Goal: Task Accomplishment & Management: Use online tool/utility

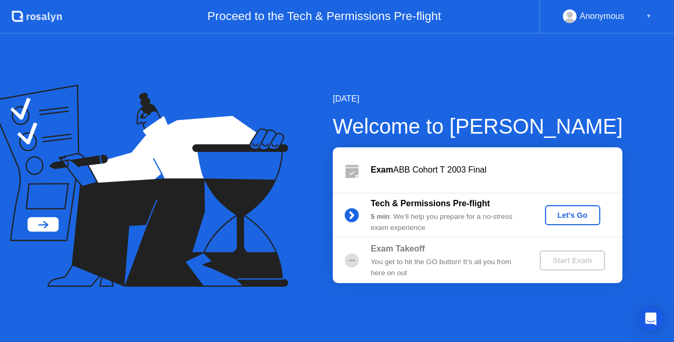
click at [588, 217] on div "Let's Go" at bounding box center [572, 215] width 47 height 8
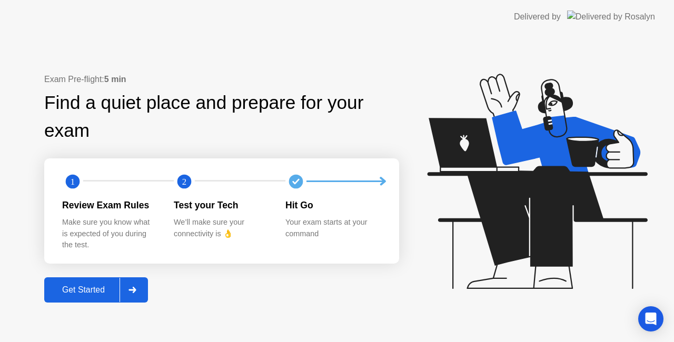
click at [136, 291] on icon at bounding box center [131, 290] width 7 height 6
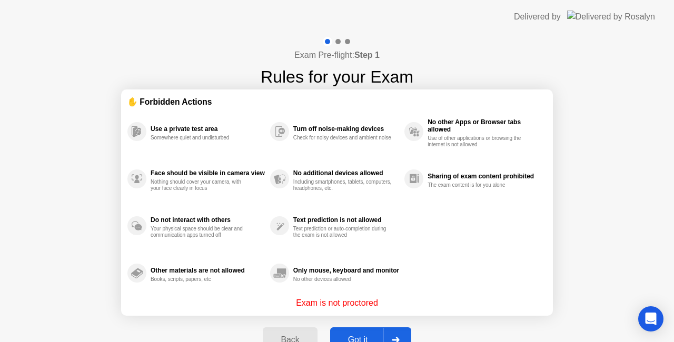
click at [402, 334] on div at bounding box center [395, 340] width 25 height 24
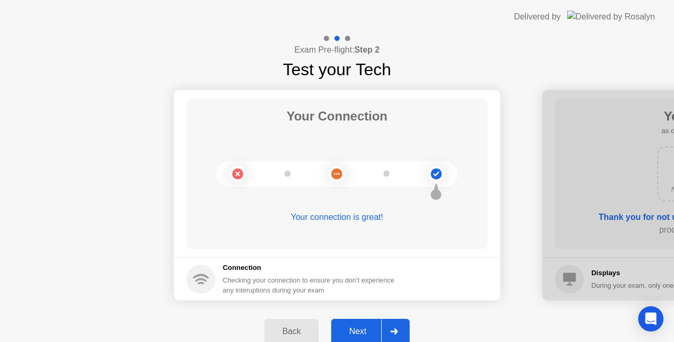
click at [404, 323] on div at bounding box center [393, 332] width 25 height 24
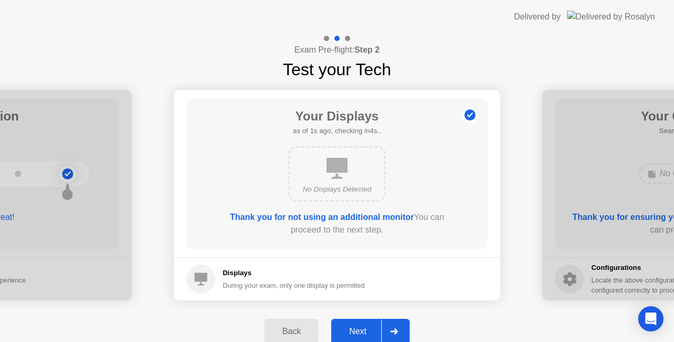
click at [404, 323] on div at bounding box center [393, 332] width 25 height 24
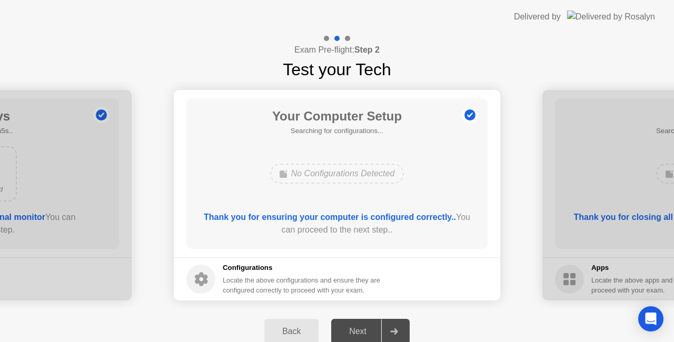
click at [429, 175] on div "No Configurations Detected" at bounding box center [336, 174] width 241 height 28
click at [402, 219] on b "Thank you for ensuring your computer is configured correctly.." at bounding box center [330, 217] width 252 height 9
click at [324, 286] on div "Locate the above configurations and ensure they are configured correctly to pro…" at bounding box center [303, 285] width 160 height 20
click at [341, 169] on div "No Configurations Detected" at bounding box center [337, 174] width 134 height 20
click at [398, 334] on icon at bounding box center [394, 332] width 8 height 6
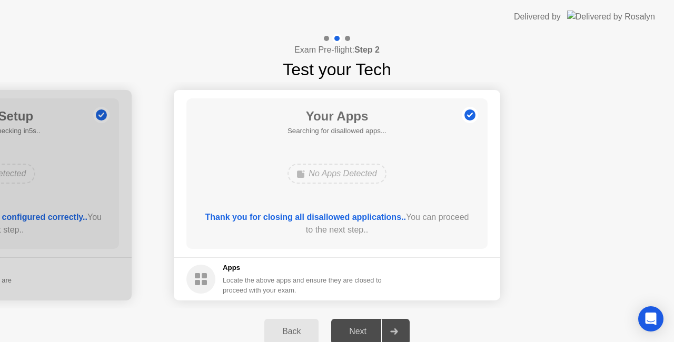
drag, startPoint x: 381, startPoint y: 218, endPoint x: 299, endPoint y: 278, distance: 101.3
click at [299, 278] on app-apps "Your Apps Searching for disallowed apps... No Apps Detected Thank you for closi…" at bounding box center [337, 195] width 327 height 211
click at [299, 278] on div "Locate the above apps and ensure they are closed to proceed with your exam." at bounding box center [303, 285] width 160 height 20
click at [359, 171] on div "No Apps Detected" at bounding box center [337, 174] width 98 height 20
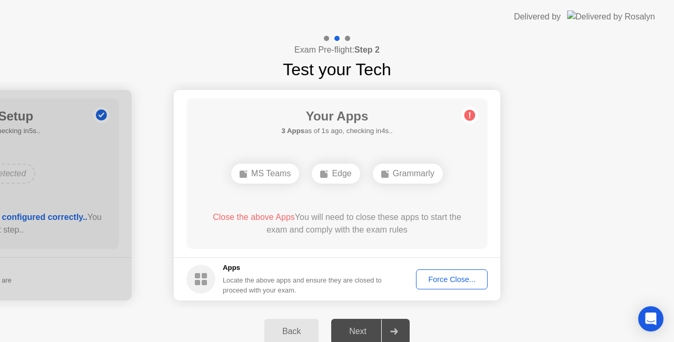
click at [424, 275] on div "Force Close..." at bounding box center [452, 279] width 64 height 8
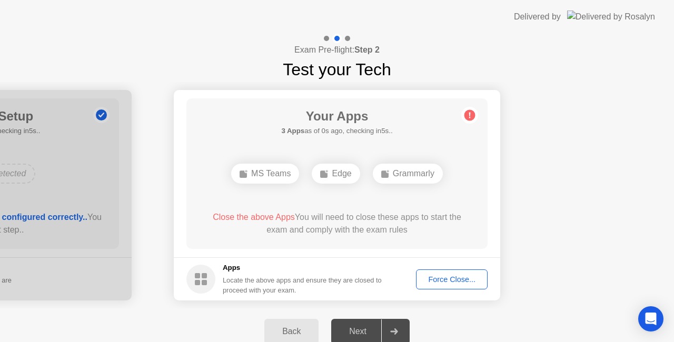
click at [281, 275] on div "Locate the above apps and ensure they are closed to proceed with your exam." at bounding box center [303, 285] width 160 height 20
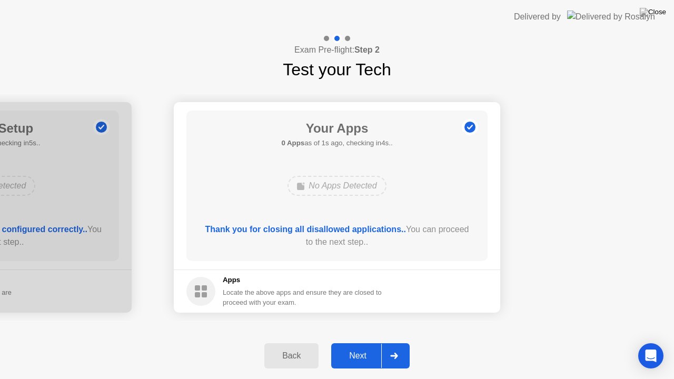
click at [395, 342] on icon at bounding box center [393, 356] width 7 height 6
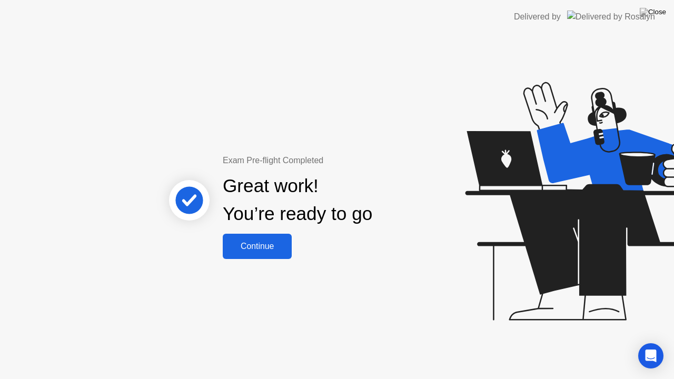
click at [276, 236] on button "Continue" at bounding box center [257, 246] width 69 height 25
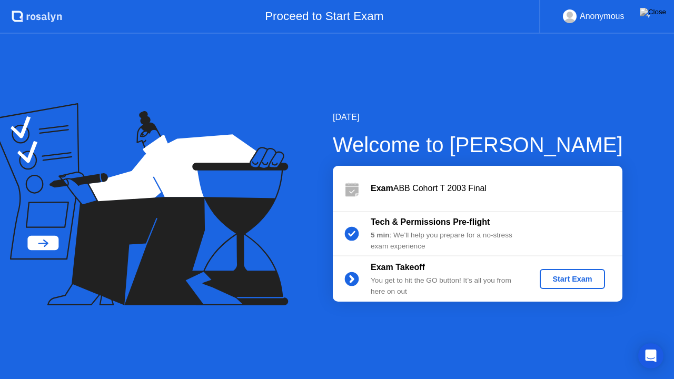
click at [573, 281] on div "Start Exam" at bounding box center [572, 279] width 56 height 8
